Goal: Check status: Check status

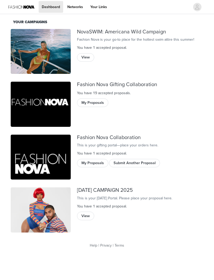
click at [53, 6] on link "Dashboard" at bounding box center [51, 7] width 25 height 12
click at [97, 102] on button "My Proposals" at bounding box center [92, 103] width 31 height 8
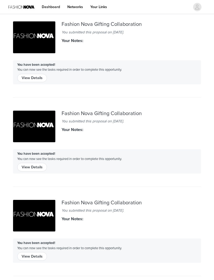
click at [41, 79] on button "View Details" at bounding box center [32, 78] width 30 height 8
click at [37, 169] on button "View Details" at bounding box center [32, 167] width 30 height 8
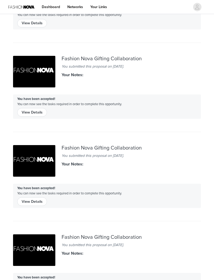
scroll to position [54, 0]
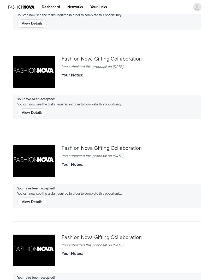
click at [40, 203] on button "View Details" at bounding box center [32, 202] width 30 height 8
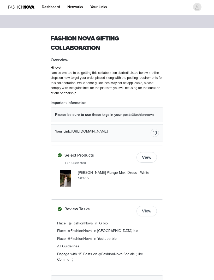
click at [54, 6] on link "Dashboard" at bounding box center [51, 7] width 25 height 12
